Goal: Task Accomplishment & Management: Manage account settings

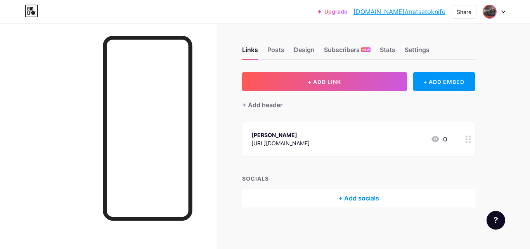
click at [492, 10] on img at bounding box center [490, 11] width 12 height 12
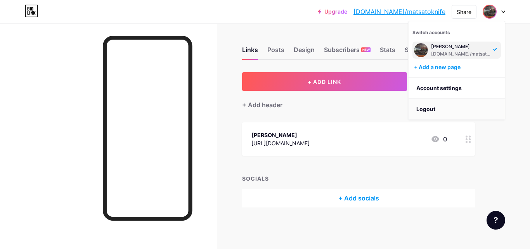
click at [436, 107] on li "Logout" at bounding box center [457, 109] width 96 height 21
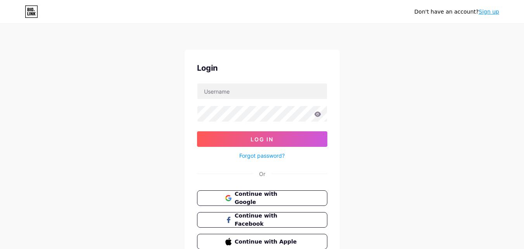
click at [496, 15] on link "Sign up" at bounding box center [489, 12] width 21 height 6
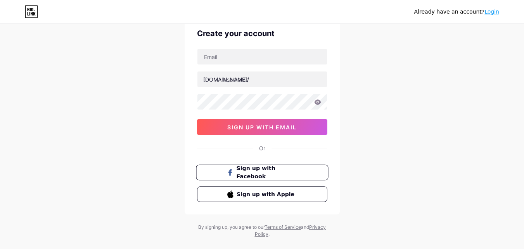
scroll to position [48, 0]
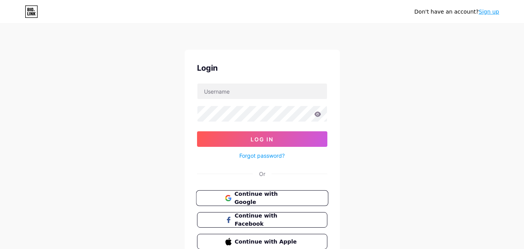
click at [247, 202] on button "Continue with Google" at bounding box center [262, 198] width 132 height 16
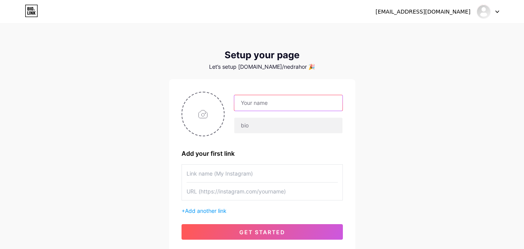
click at [273, 103] on input "text" at bounding box center [288, 103] width 108 height 16
paste input "Matsato Knife Australia"
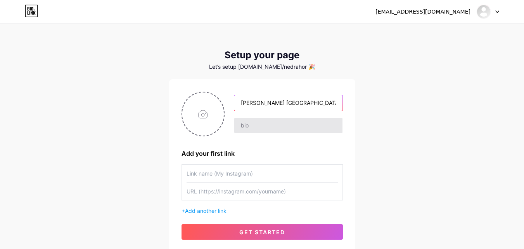
type input "Matsato Knife Australia"
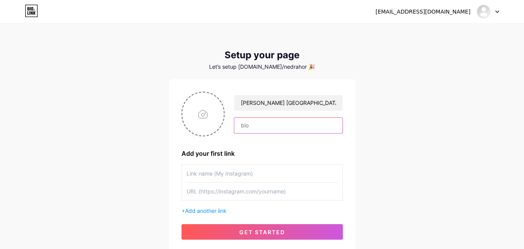
click at [268, 120] on input "text" at bounding box center [288, 126] width 108 height 16
type input "[URL][DOMAIN_NAME]"
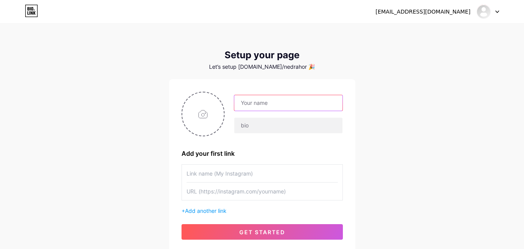
click at [253, 102] on input "text" at bounding box center [288, 103] width 108 height 16
type input "[PERSON_NAME]"
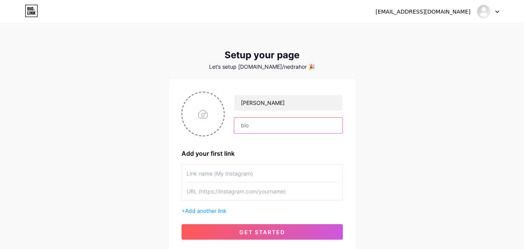
click at [250, 120] on input "text" at bounding box center [288, 126] width 108 height 16
type input "[URL][DOMAIN_NAME]"
click at [225, 179] on input "text" at bounding box center [262, 173] width 151 height 17
paste input "[PERSON_NAME]"
type input "[PERSON_NAME]"
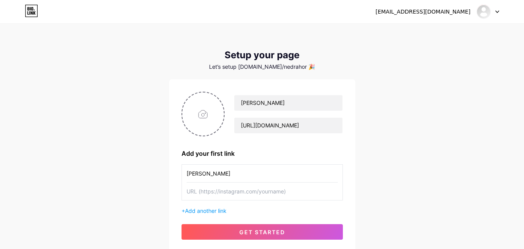
click at [229, 189] on input "text" at bounding box center [262, 190] width 151 height 17
paste input "[PERSON_NAME]"
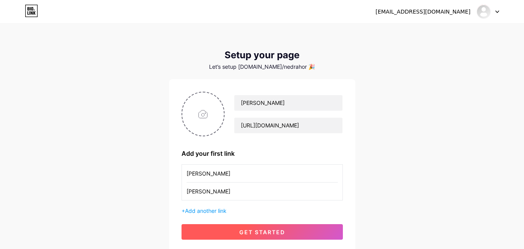
click at [203, 234] on button "get started" at bounding box center [262, 232] width 161 height 16
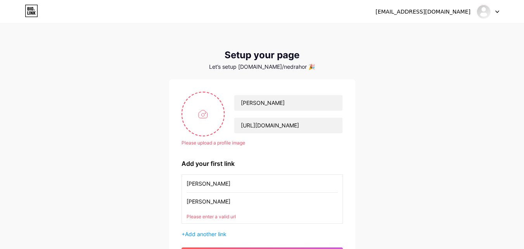
click at [239, 187] on input "[PERSON_NAME]" at bounding box center [262, 183] width 151 height 17
click at [243, 202] on input "[PERSON_NAME]" at bounding box center [262, 201] width 151 height 17
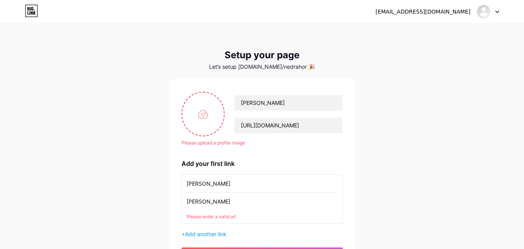
paste input "[URL][DOMAIN_NAME]"
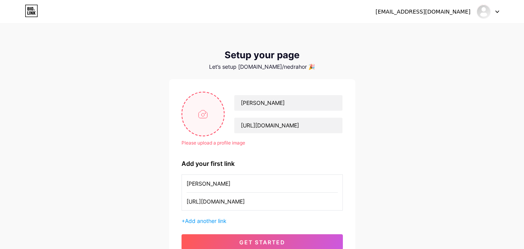
type input "[URL][DOMAIN_NAME]"
click at [210, 117] on input "file" at bounding box center [203, 113] width 42 height 43
type input "C:\fakepath\images (88).jpg"
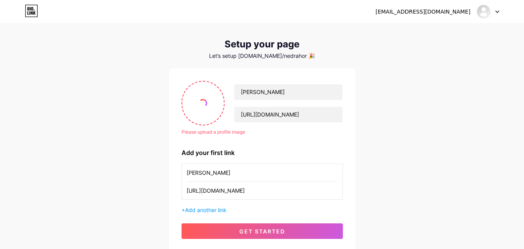
scroll to position [39, 0]
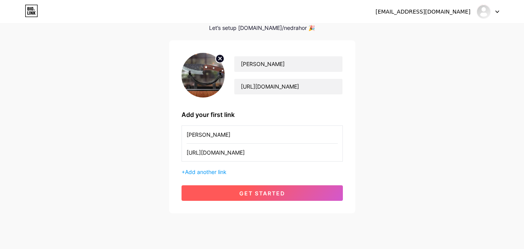
click at [251, 190] on span "get started" at bounding box center [262, 193] width 46 height 7
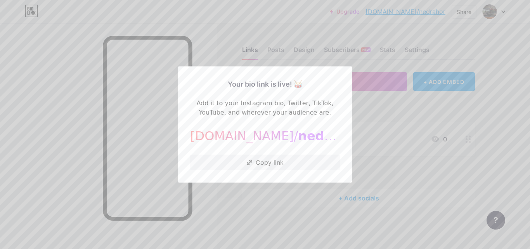
click at [264, 201] on div at bounding box center [265, 124] width 530 height 249
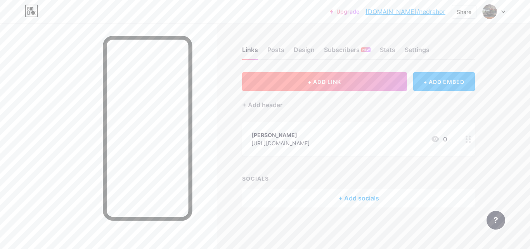
click at [329, 88] on button "+ ADD LINK" at bounding box center [324, 81] width 165 height 19
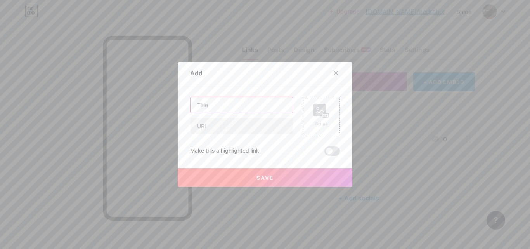
click at [258, 104] on input "text" at bounding box center [242, 105] width 102 height 16
paste input "[PERSON_NAME] Official Launch in [GEOGRAPHIC_DATA] DO NOT Spend A Dime Until Yo…"
type input "[PERSON_NAME] Official Launch in [GEOGRAPHIC_DATA] DO NOT Spend A Dime Until Yo…"
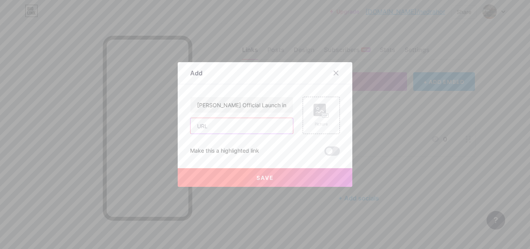
click at [199, 127] on input "text" at bounding box center [242, 126] width 102 height 16
paste input "[URL][DOMAIN_NAME]"
type input "[URL][DOMAIN_NAME]"
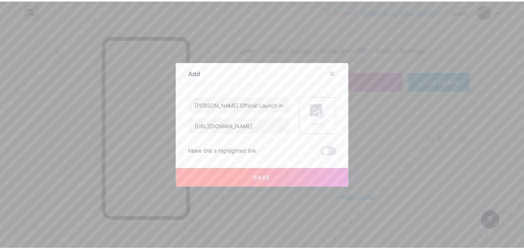
scroll to position [0, 0]
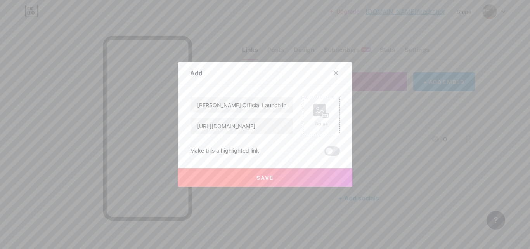
click at [248, 170] on button "Save" at bounding box center [265, 177] width 175 height 19
click at [323, 109] on rect at bounding box center [320, 110] width 12 height 12
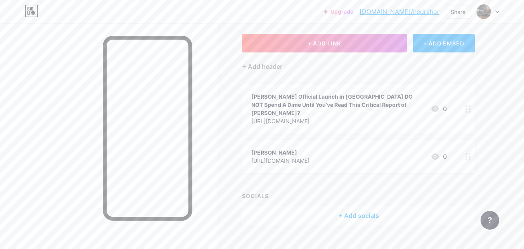
scroll to position [39, 0]
click at [465, 101] on div at bounding box center [468, 108] width 13 height 50
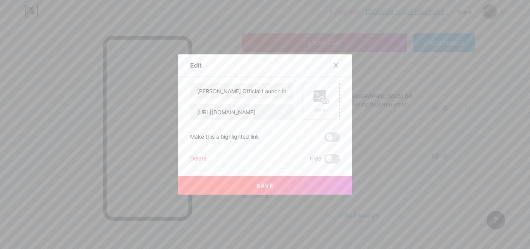
click at [314, 100] on rect at bounding box center [320, 96] width 12 height 12
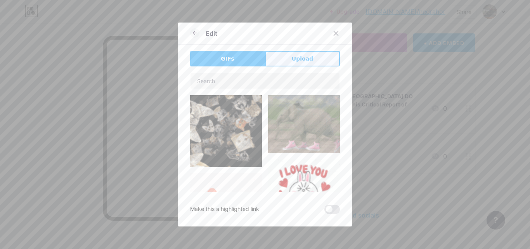
click at [292, 62] on span "Upload" at bounding box center [302, 59] width 21 height 8
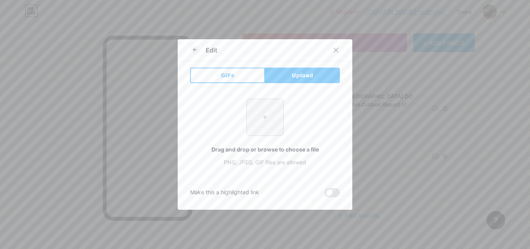
click at [253, 123] on input "file" at bounding box center [265, 117] width 36 height 36
type input "C:\fakepath\download (88).jpg"
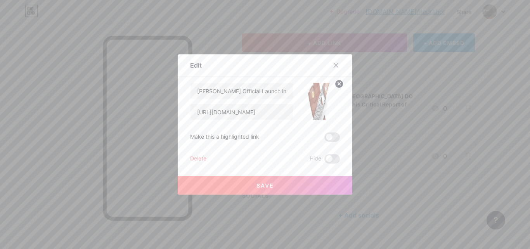
click at [234, 179] on button "Save" at bounding box center [265, 185] width 175 height 19
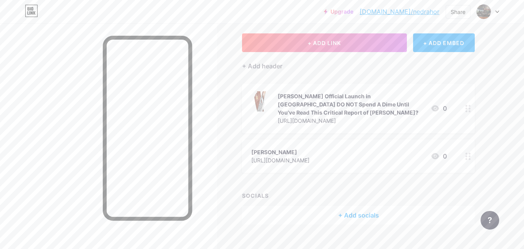
click at [470, 109] on icon at bounding box center [468, 108] width 5 height 7
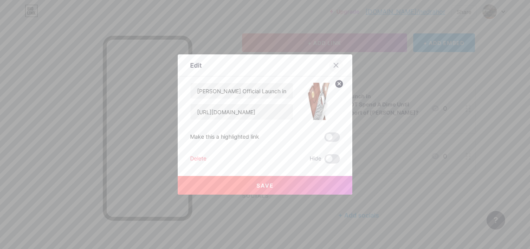
click at [337, 64] on div at bounding box center [336, 65] width 14 height 14
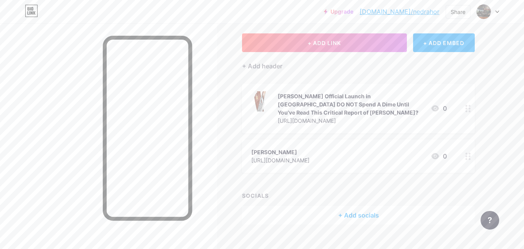
click at [356, 111] on div "[PERSON_NAME] Official Launch in [GEOGRAPHIC_DATA] DO NOT Spend A Dime Until Yo…" at bounding box center [351, 104] width 147 height 24
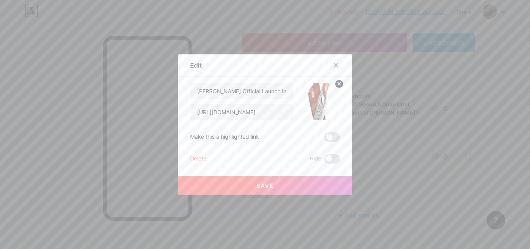
click at [330, 66] on div at bounding box center [336, 65] width 14 height 14
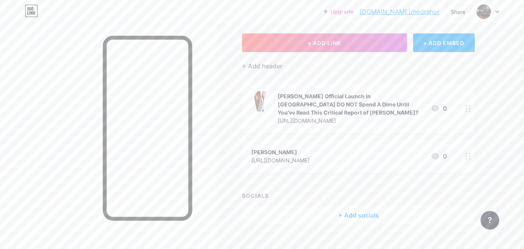
click at [296, 98] on div "[PERSON_NAME] Official Launch in [GEOGRAPHIC_DATA] DO NOT Spend A Dime Until Yo…" at bounding box center [351, 104] width 147 height 24
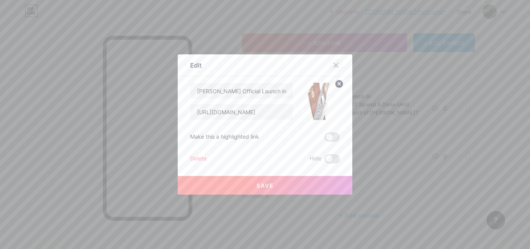
click at [334, 66] on icon at bounding box center [336, 65] width 4 height 4
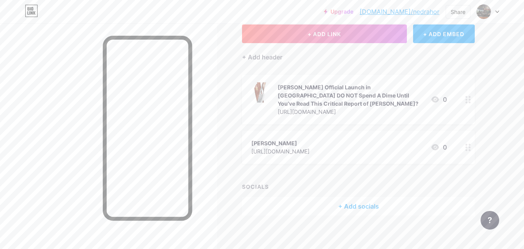
scroll to position [53, 0]
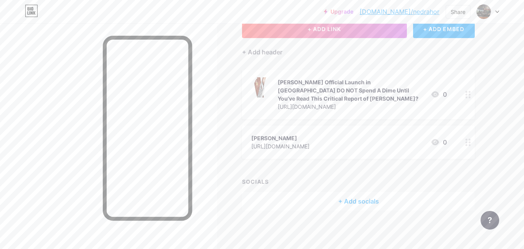
click at [277, 139] on div "[PERSON_NAME]" at bounding box center [281, 138] width 58 height 8
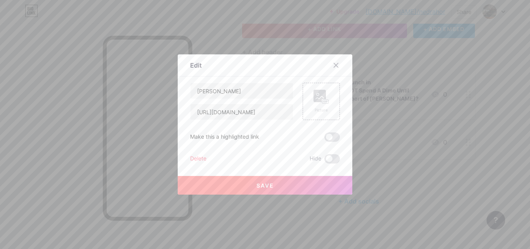
click at [238, 156] on div "Delete Hide" at bounding box center [265, 158] width 150 height 9
click at [206, 159] on div "Delete Hide" at bounding box center [265, 158] width 150 height 9
click at [197, 158] on div "Delete" at bounding box center [198, 158] width 16 height 9
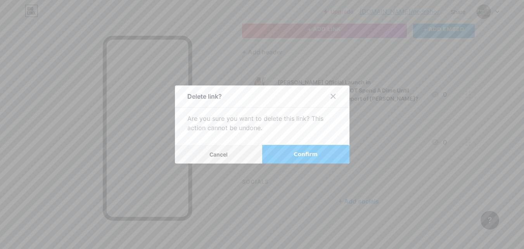
click at [308, 146] on button "Confirm" at bounding box center [305, 154] width 87 height 19
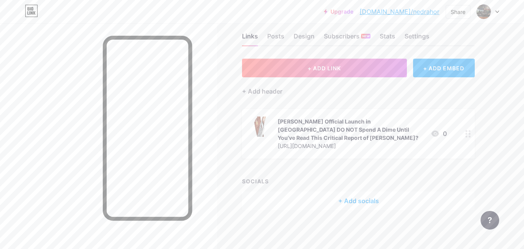
scroll to position [13, 0]
click at [308, 147] on div "[URL][DOMAIN_NAME]" at bounding box center [351, 146] width 147 height 8
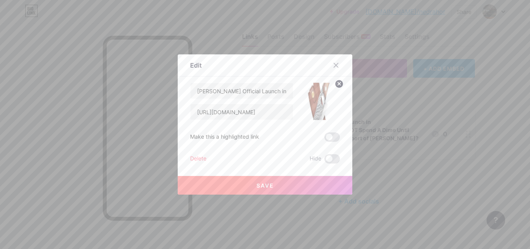
click at [225, 138] on div "Make this a highlighted link" at bounding box center [224, 136] width 69 height 9
click at [335, 63] on icon at bounding box center [336, 65] width 4 height 4
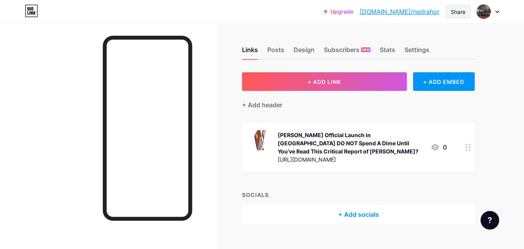
click at [450, 8] on div "Share" at bounding box center [458, 12] width 25 height 14
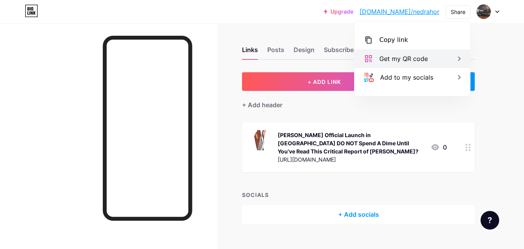
click at [404, 50] on div "Get my QR code" at bounding box center [413, 58] width 116 height 19
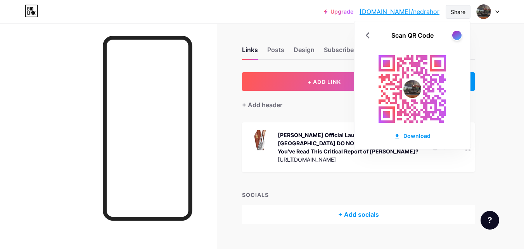
click at [453, 7] on div "Share" at bounding box center [458, 12] width 25 height 14
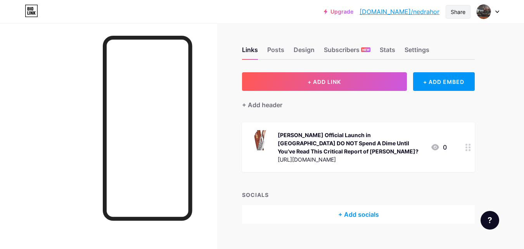
click at [456, 9] on div "Share" at bounding box center [458, 12] width 15 height 8
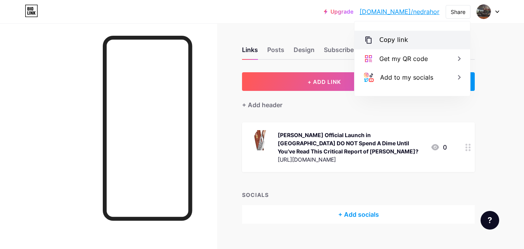
click at [390, 40] on div "Copy link" at bounding box center [394, 39] width 29 height 9
